Goal: Transaction & Acquisition: Download file/media

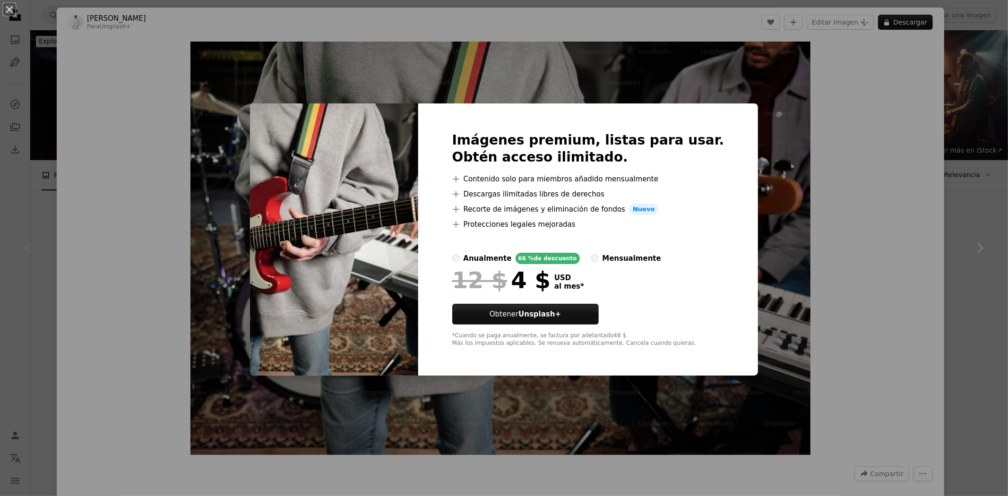
click at [937, 114] on div "An X shape Imágenes premium, listas para usar. Obtén acceso ilimitado. A plus s…" at bounding box center [504, 248] width 1008 height 496
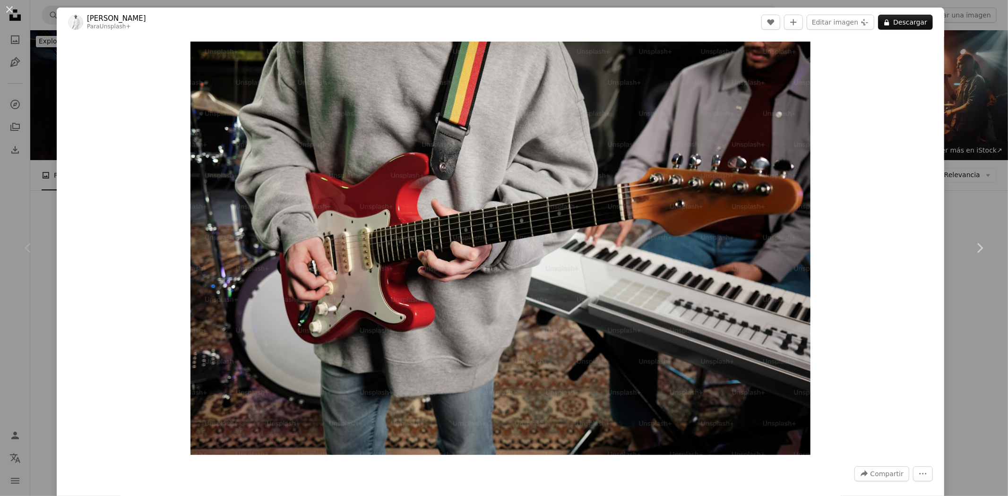
click at [965, 139] on div "An X shape Chevron left Chevron right [PERSON_NAME] Para Unsplash+ A heart A pl…" at bounding box center [504, 248] width 1008 height 496
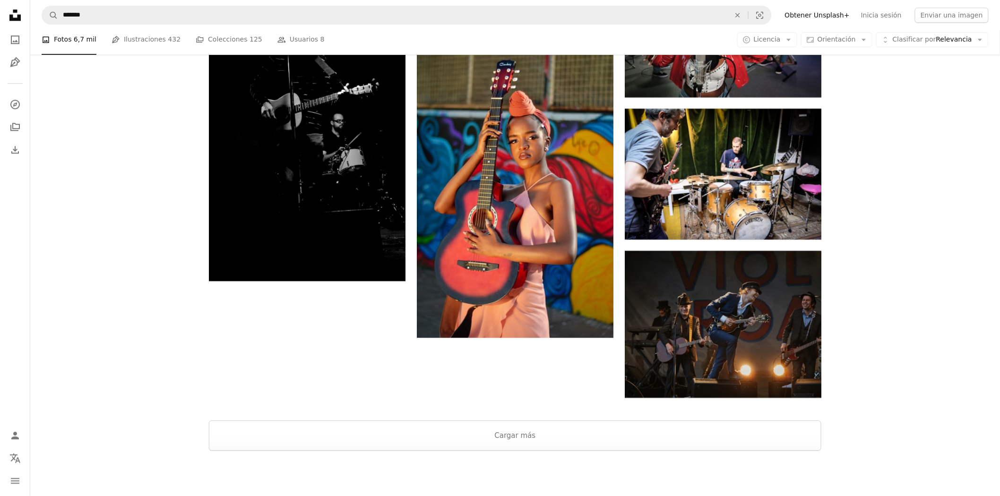
scroll to position [1126, 0]
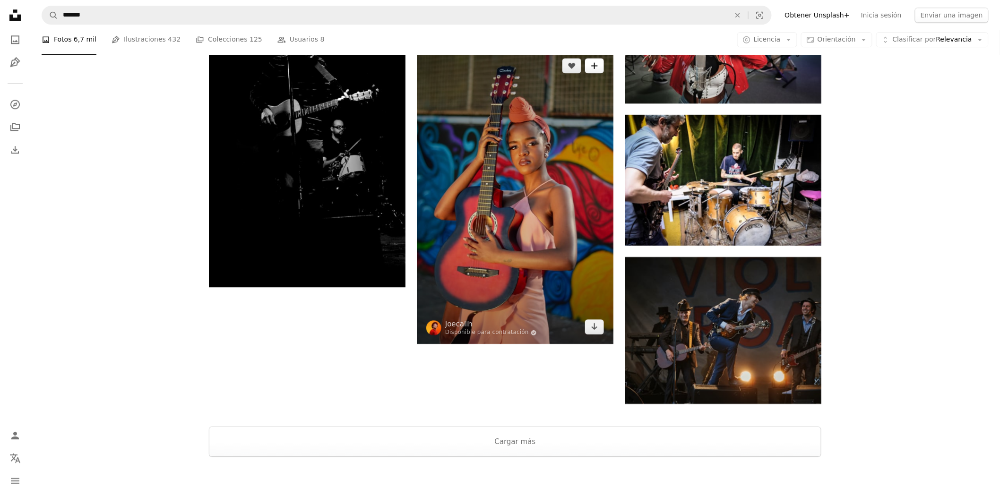
click at [597, 69] on icon "A plus sign" at bounding box center [595, 66] width 8 height 8
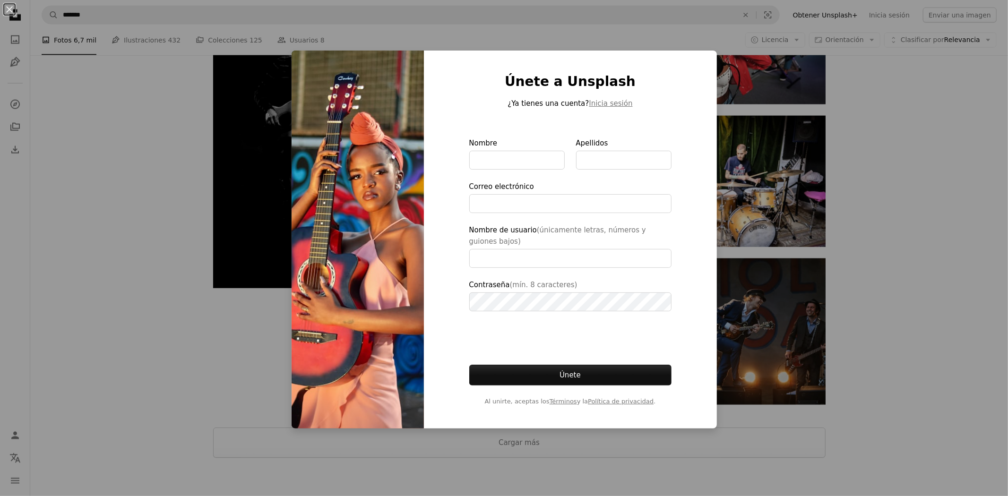
click at [776, 69] on div "An X shape Únete a Unsplash ¿Ya tienes una cuenta? Inicia sesión Nombre Apellid…" at bounding box center [504, 248] width 1008 height 496
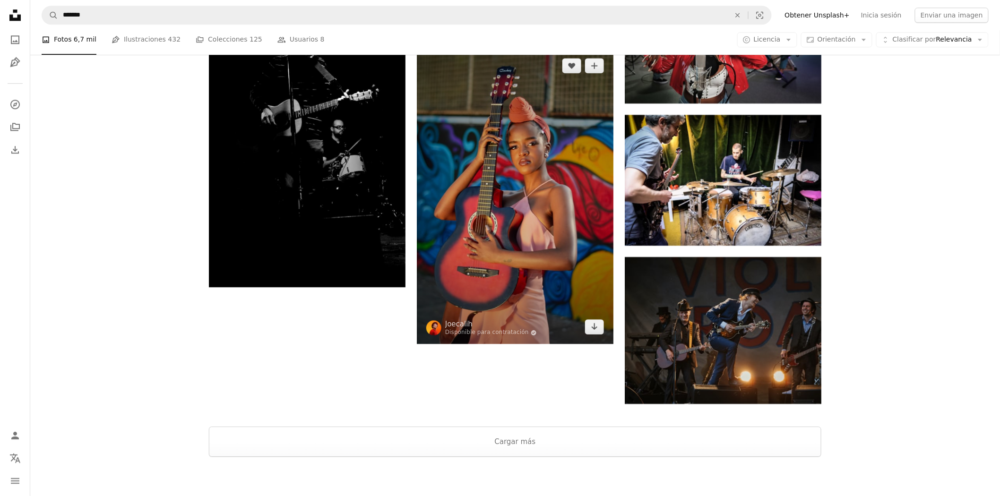
click at [579, 170] on img at bounding box center [515, 197] width 197 height 296
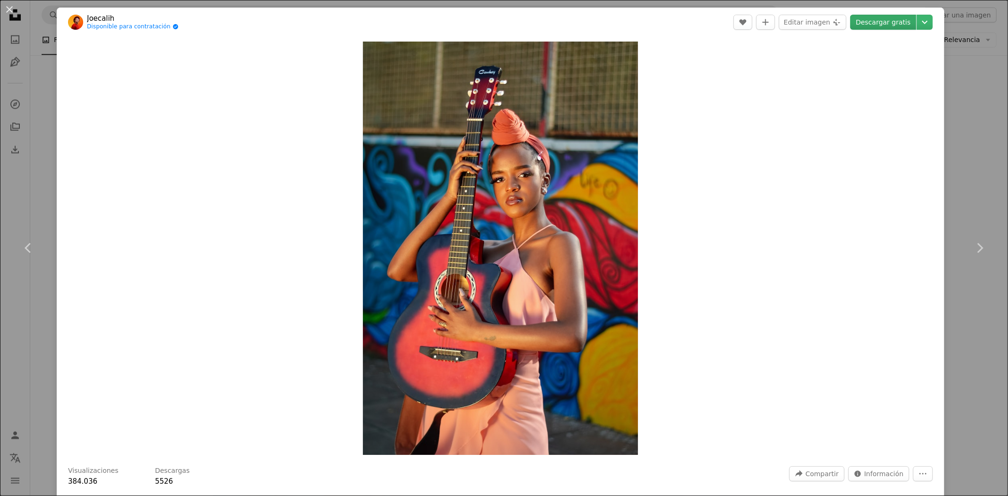
click at [888, 26] on link "Descargar gratis" at bounding box center [883, 22] width 66 height 15
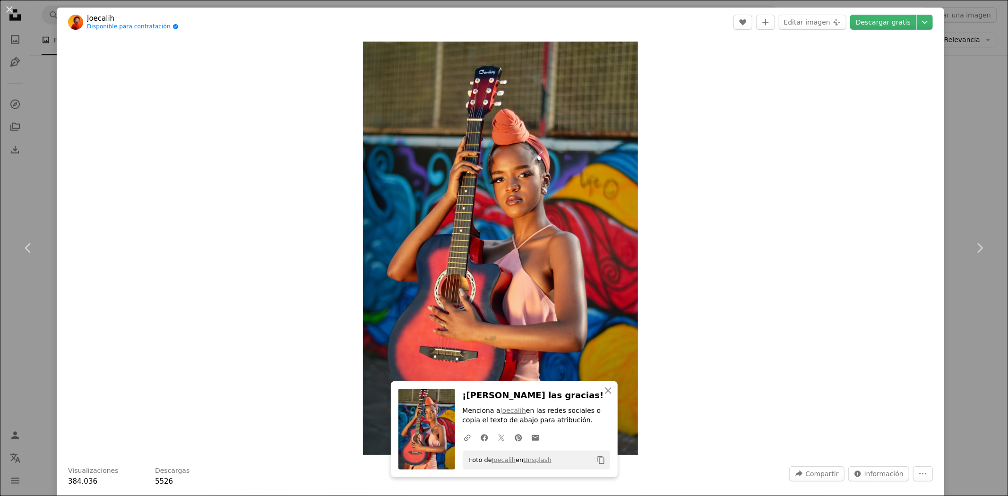
click at [978, 157] on div "An X shape Chevron left Chevron right Joecalih Disponible para contratación A c…" at bounding box center [504, 248] width 1008 height 496
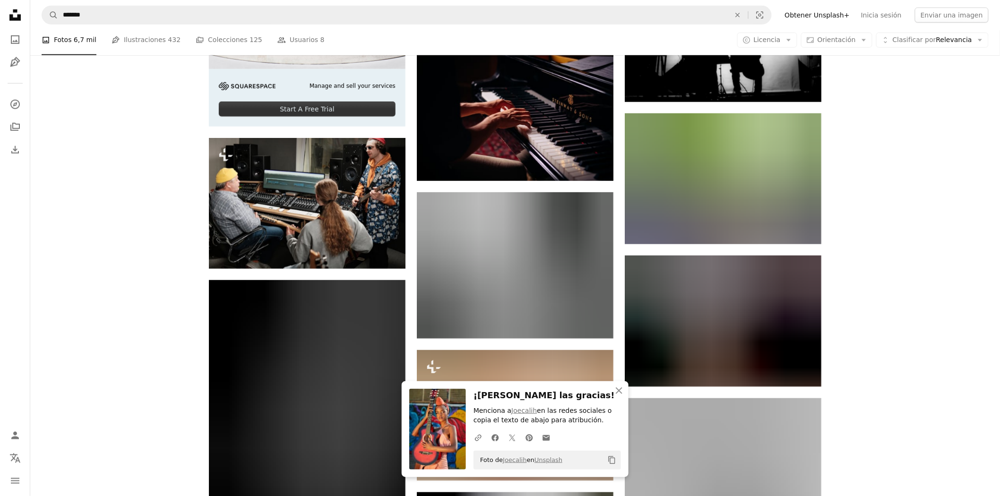
scroll to position [1860, 0]
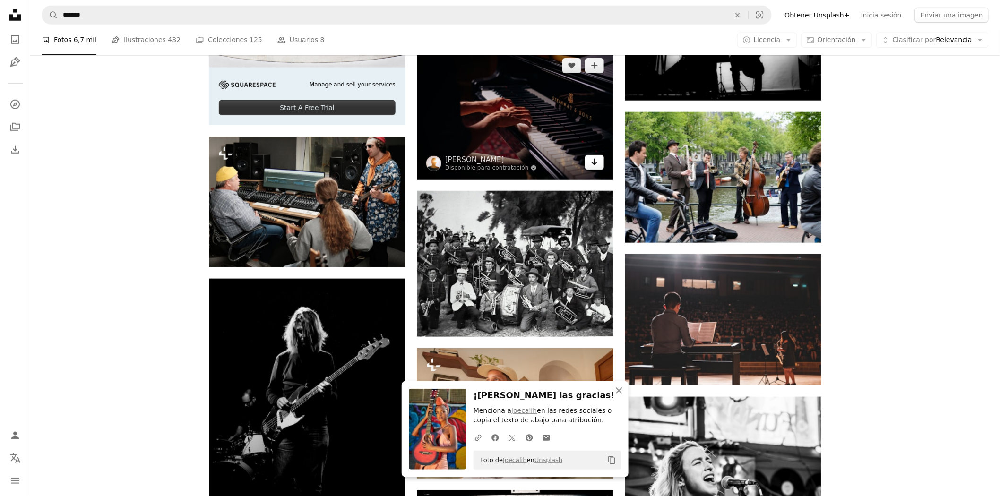
click at [598, 161] on icon "Arrow pointing down" at bounding box center [595, 161] width 8 height 11
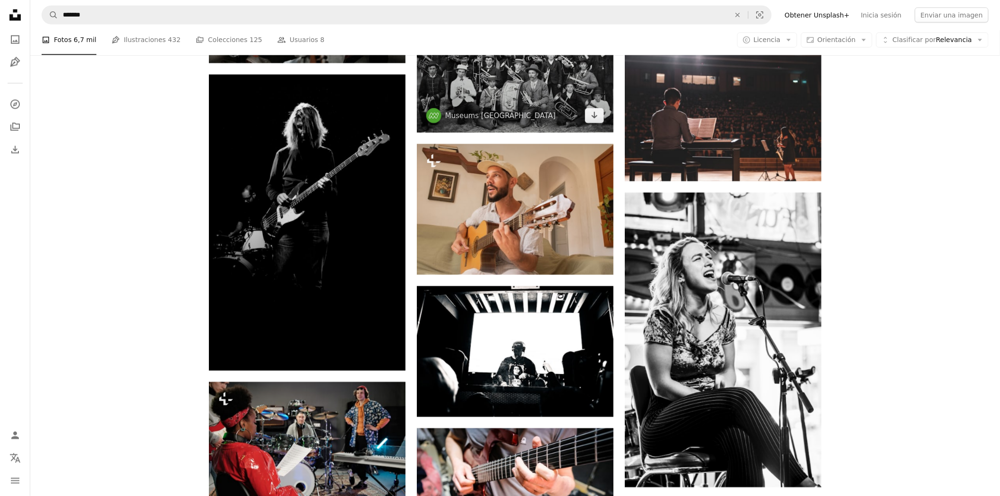
scroll to position [2231, 0]
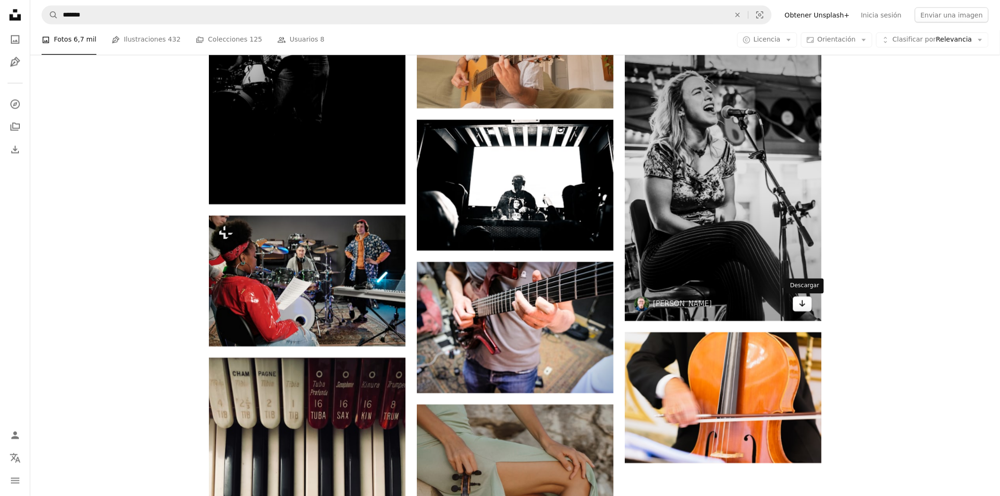
click at [800, 308] on icon "Arrow pointing down" at bounding box center [803, 303] width 8 height 11
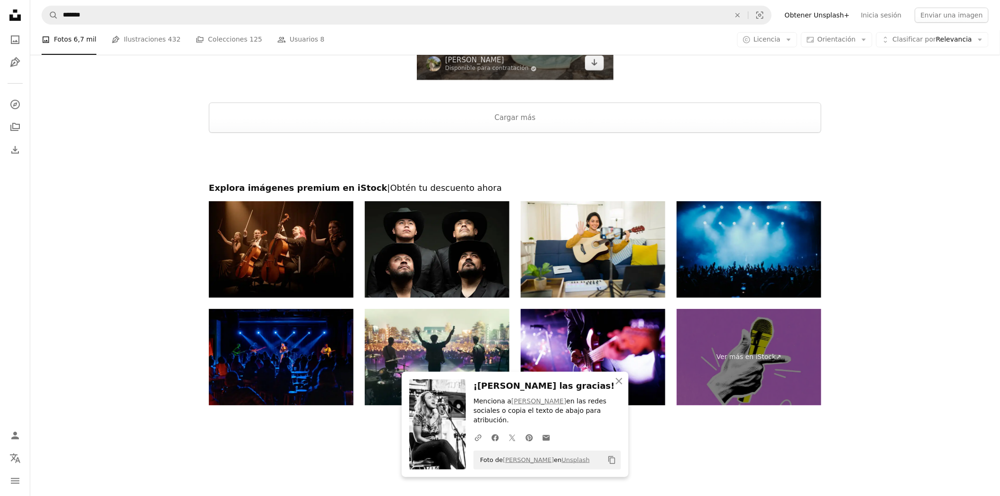
scroll to position [2871, 0]
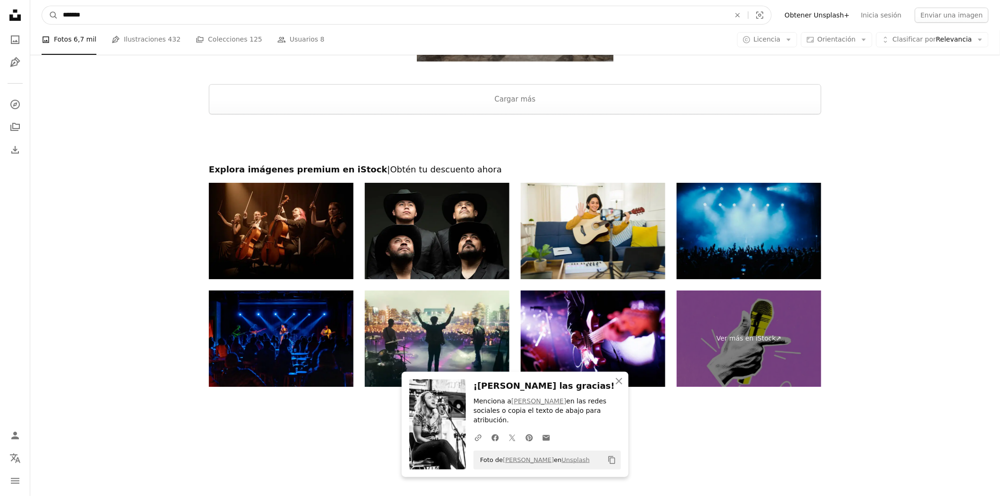
click at [285, 11] on input "*******" at bounding box center [392, 15] width 669 height 18
drag, startPoint x: 285, startPoint y: 11, endPoint x: 0, endPoint y: -11, distance: 285.4
drag, startPoint x: 0, startPoint y: -11, endPoint x: 314, endPoint y: 11, distance: 314.6
click at [314, 11] on input "*******" at bounding box center [392, 15] width 669 height 18
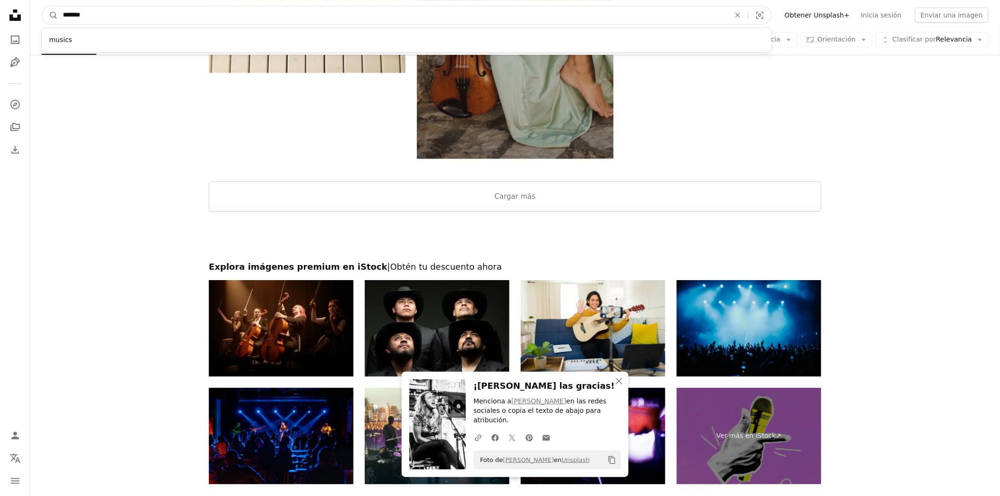
drag, startPoint x: 314, startPoint y: 11, endPoint x: 17, endPoint y: -4, distance: 297.2
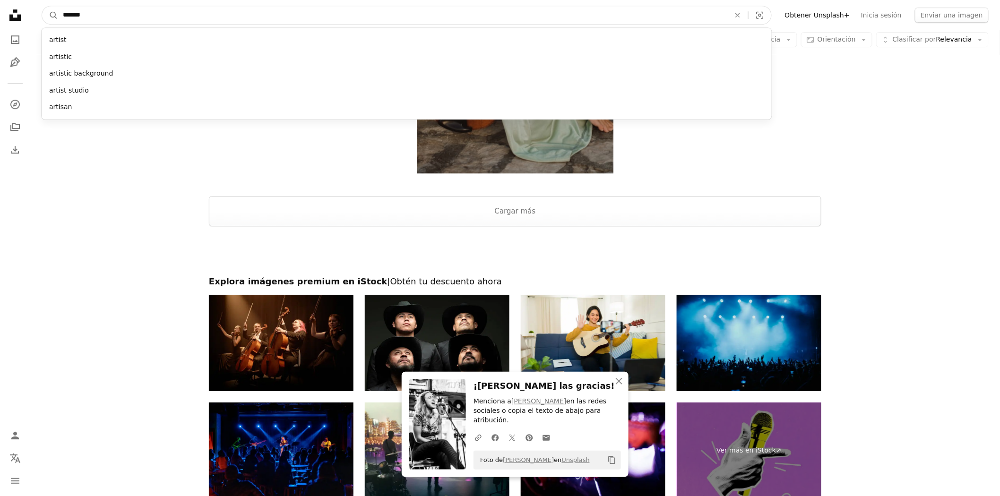
type input "********"
click button "A magnifying glass" at bounding box center [50, 15] width 16 height 18
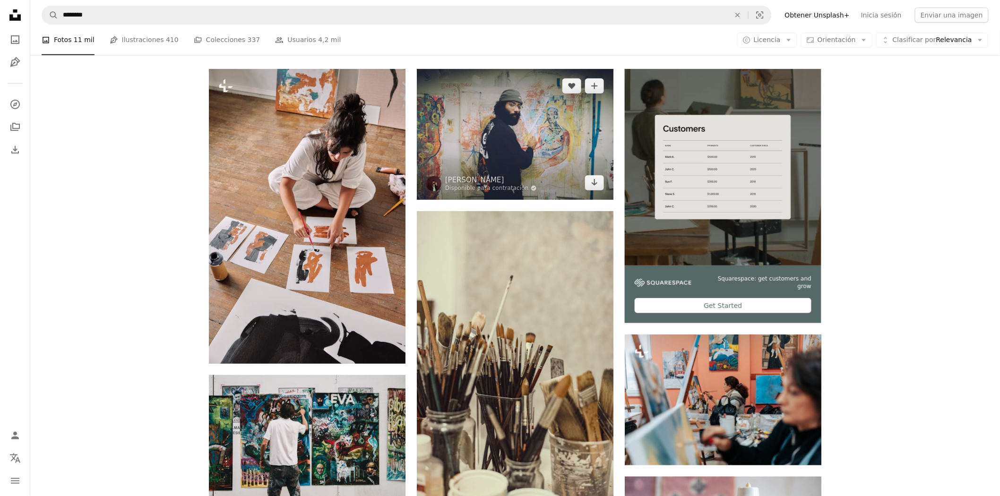
scroll to position [193, 0]
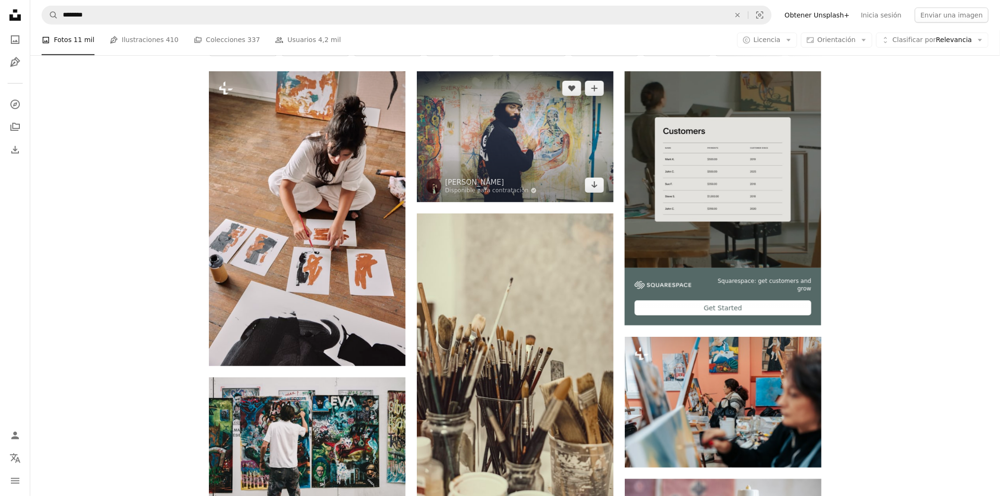
click at [544, 152] on img at bounding box center [515, 136] width 197 height 131
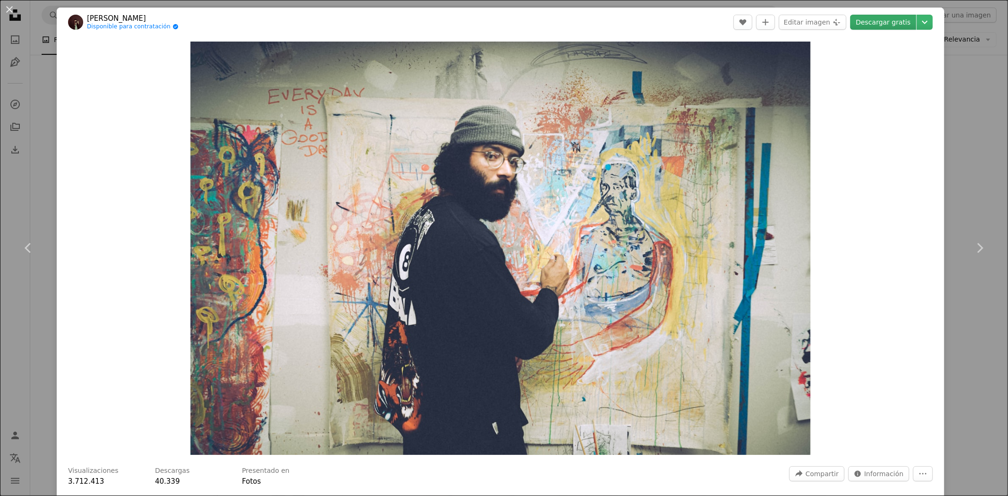
click at [871, 20] on link "Descargar gratis" at bounding box center [883, 22] width 66 height 15
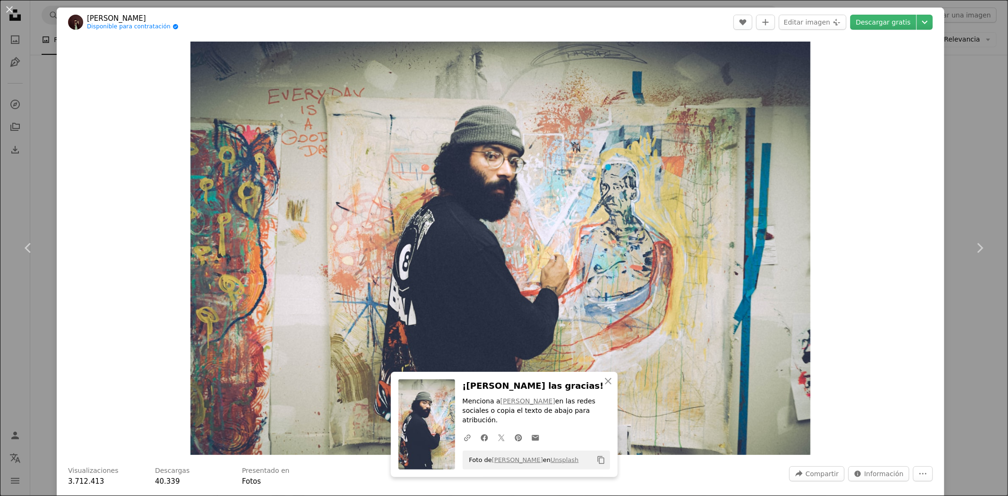
click at [968, 146] on div "An X shape Chevron left Chevron right [PERSON_NAME] Disponible para contratació…" at bounding box center [504, 248] width 1008 height 496
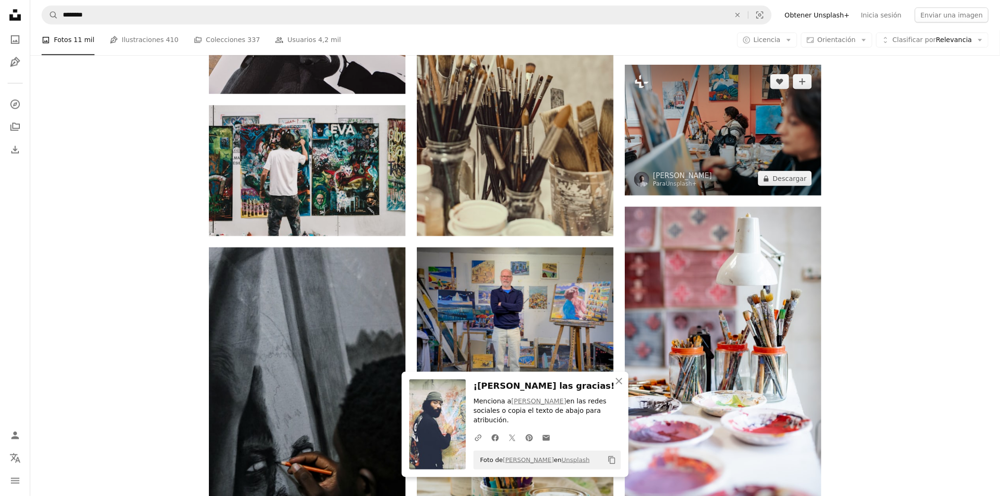
scroll to position [472, 0]
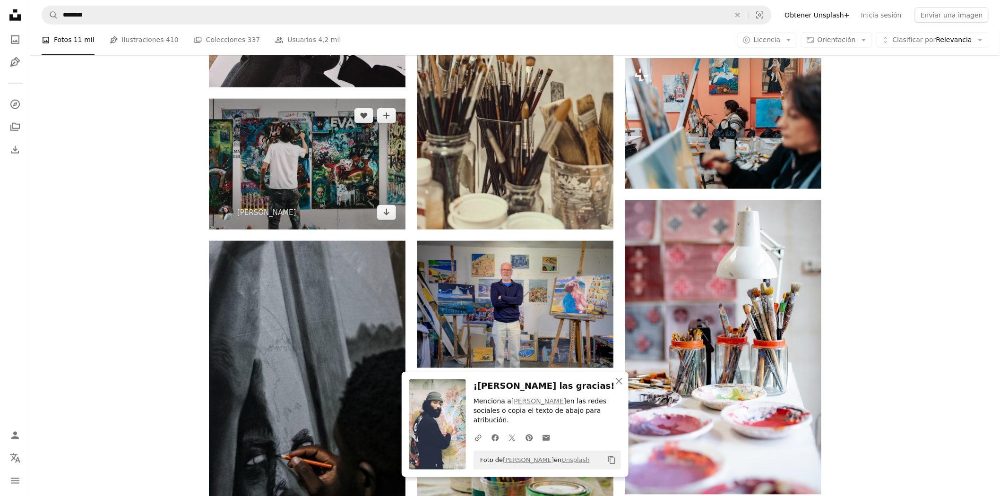
click at [376, 185] on img at bounding box center [307, 164] width 197 height 131
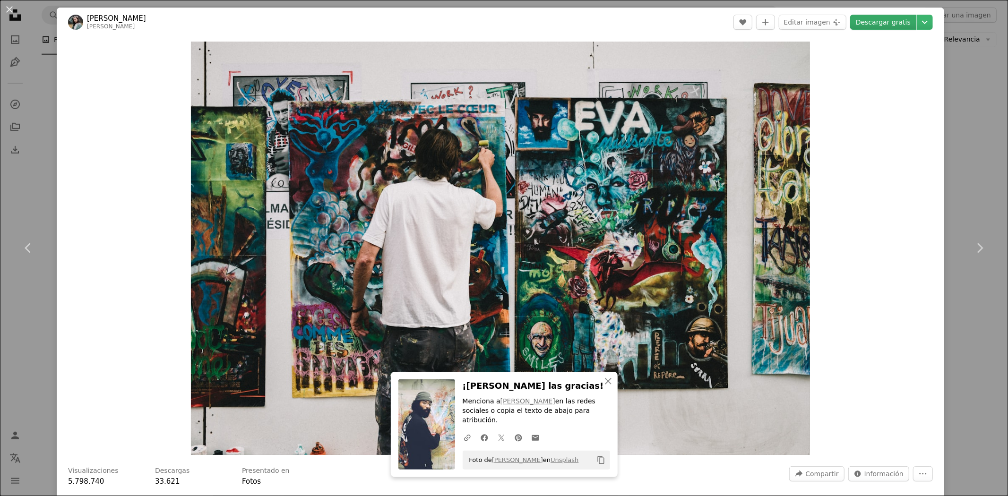
click at [893, 24] on link "Descargar gratis" at bounding box center [883, 22] width 66 height 15
click at [959, 81] on div "An X shape Chevron left Chevron right Ari He [PERSON_NAME] A heart A plus sign …" at bounding box center [504, 248] width 1008 height 496
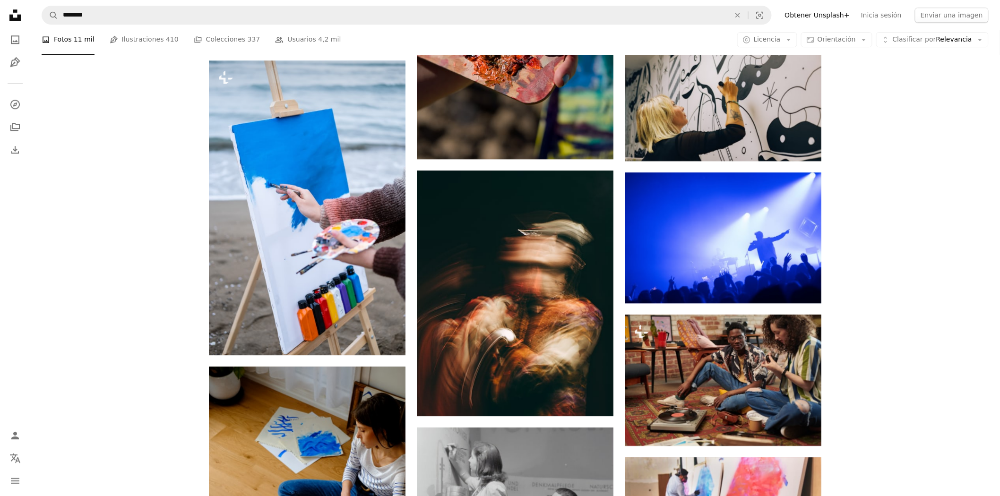
scroll to position [1124, 0]
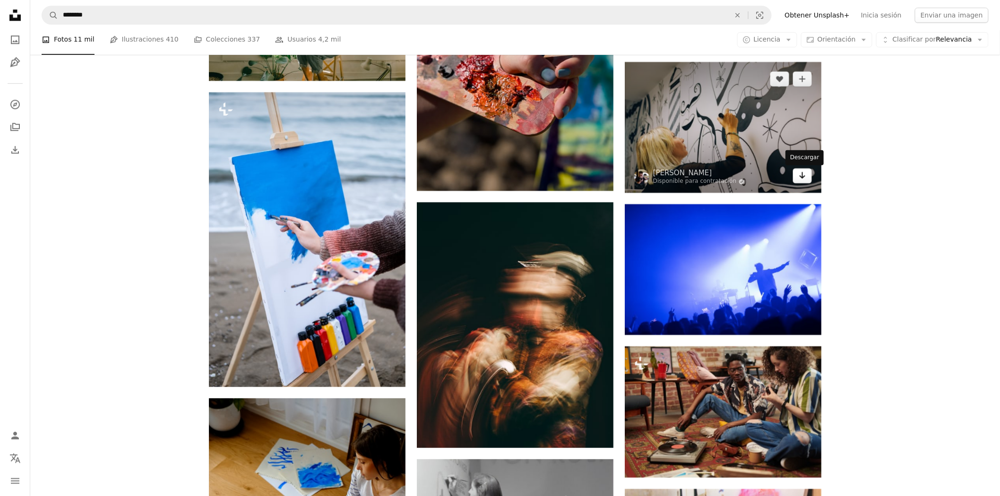
click at [799, 175] on icon "Arrow pointing down" at bounding box center [803, 175] width 8 height 11
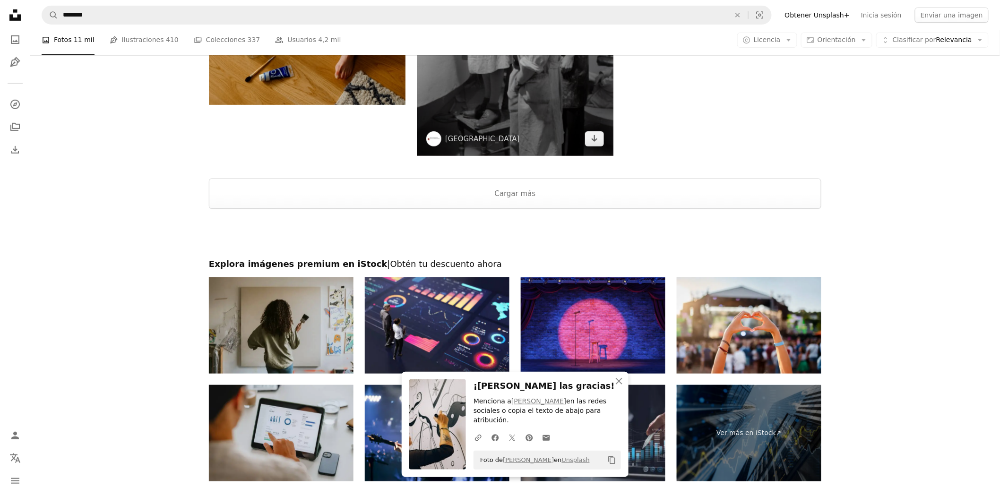
scroll to position [1807, 0]
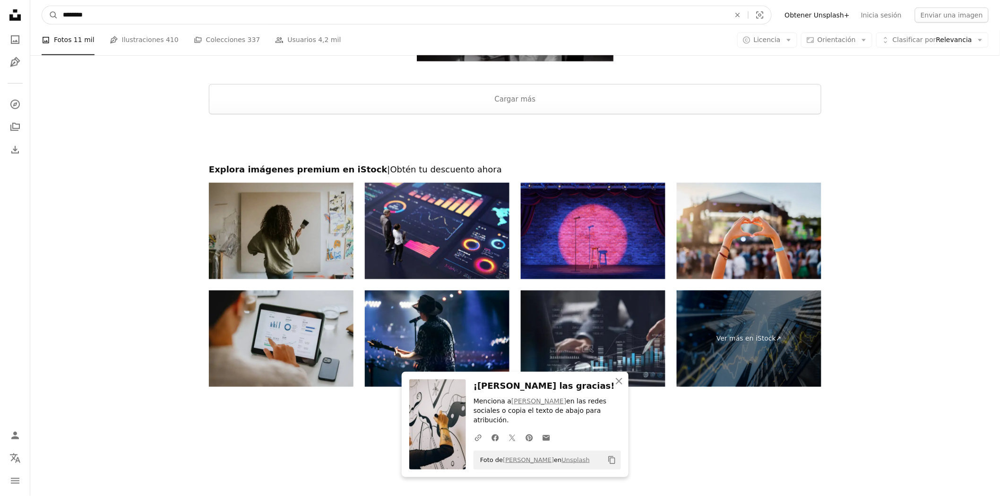
drag, startPoint x: 228, startPoint y: 20, endPoint x: 0, endPoint y: -36, distance: 234.8
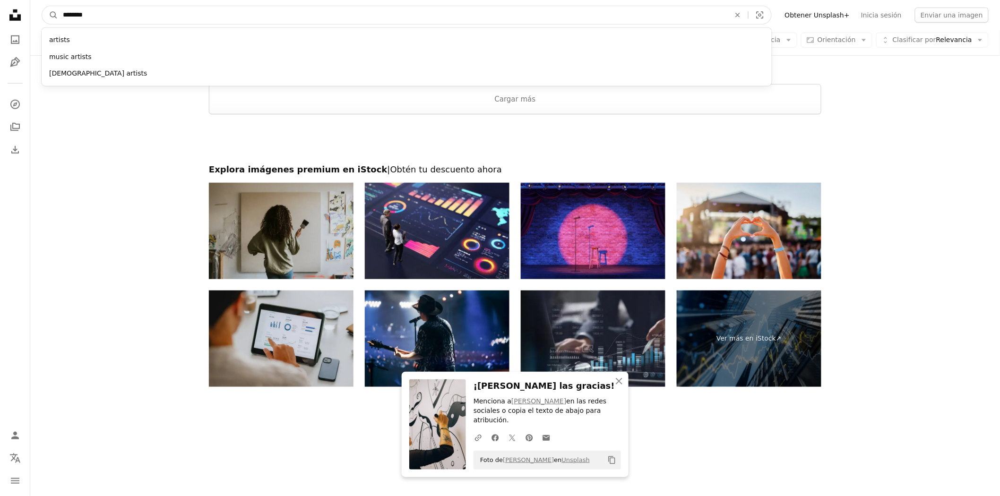
scroll to position [1547, 0]
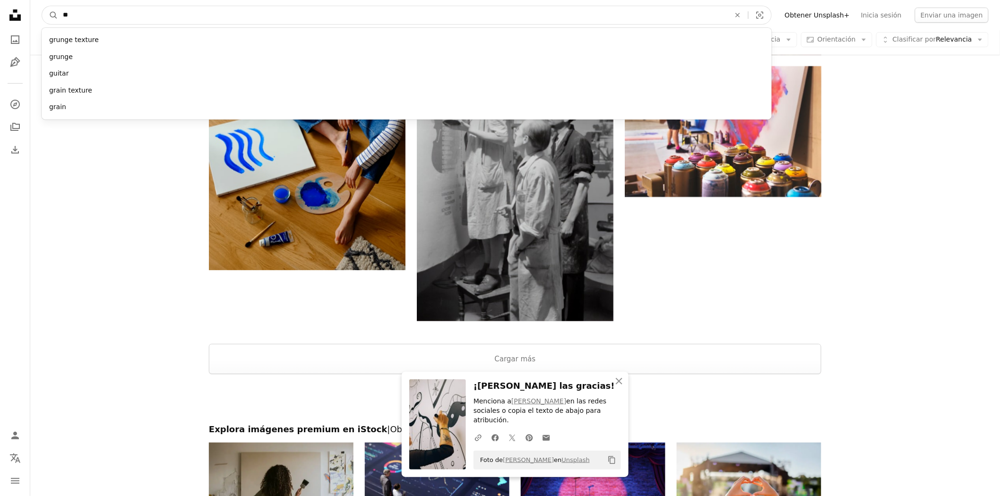
type input "*"
type input "****"
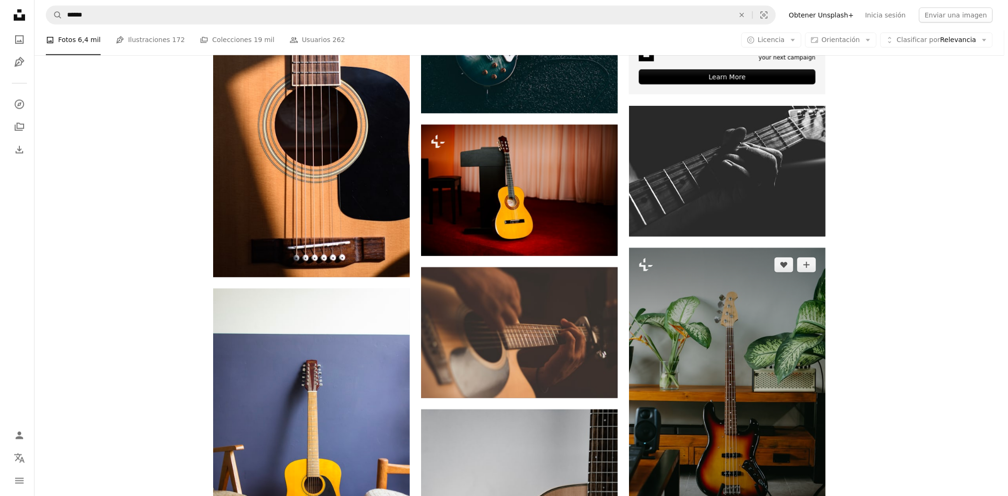
scroll to position [424, 0]
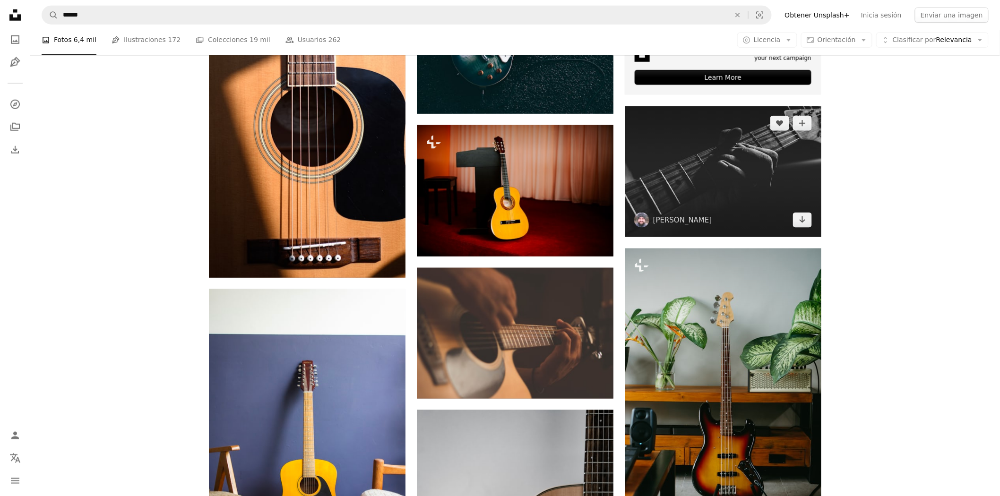
click at [746, 143] on img at bounding box center [723, 171] width 197 height 131
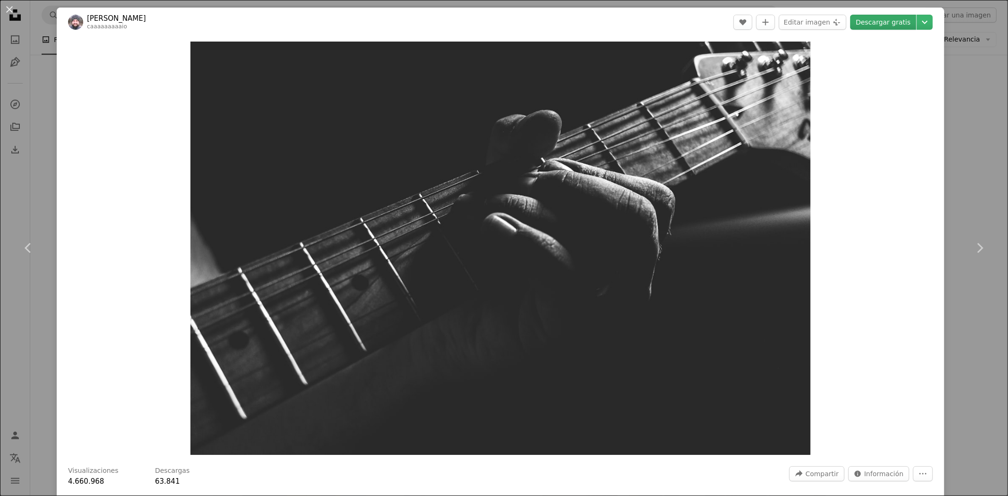
click at [884, 15] on link "Descargar gratis" at bounding box center [883, 22] width 66 height 15
